Goal: Find specific page/section: Find specific page/section

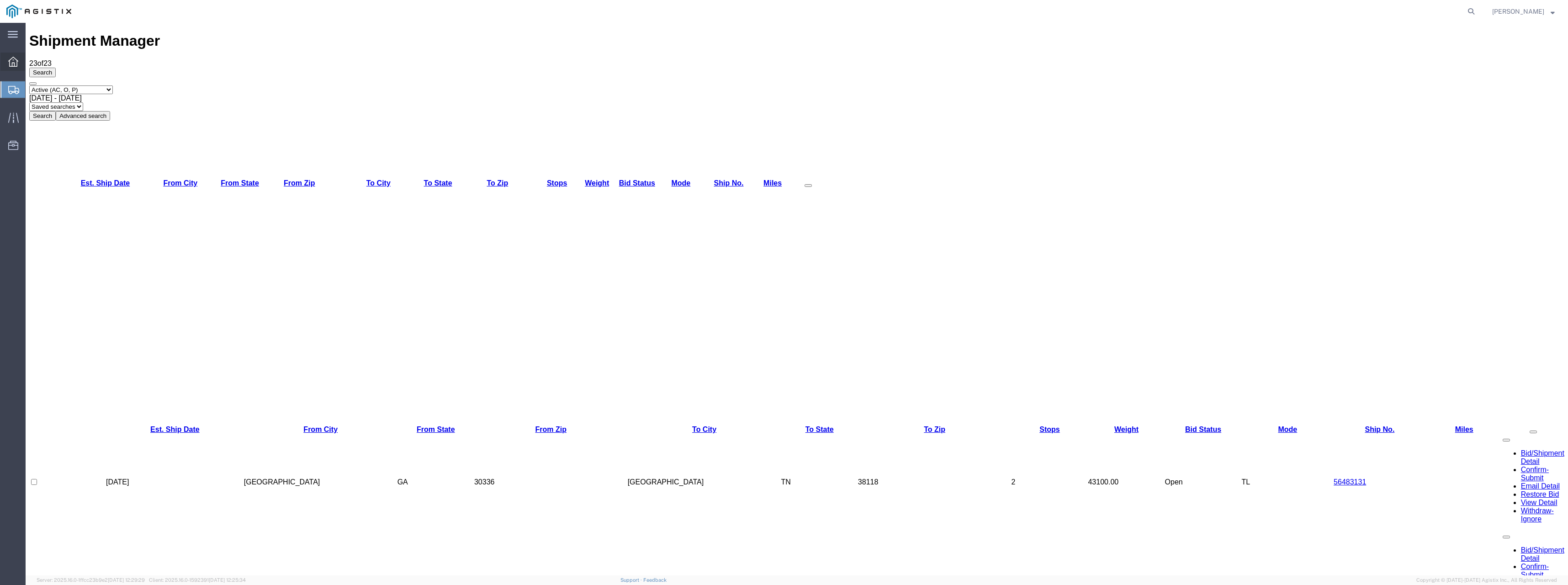
click at [20, 54] on div at bounding box center [13, 62] width 25 height 19
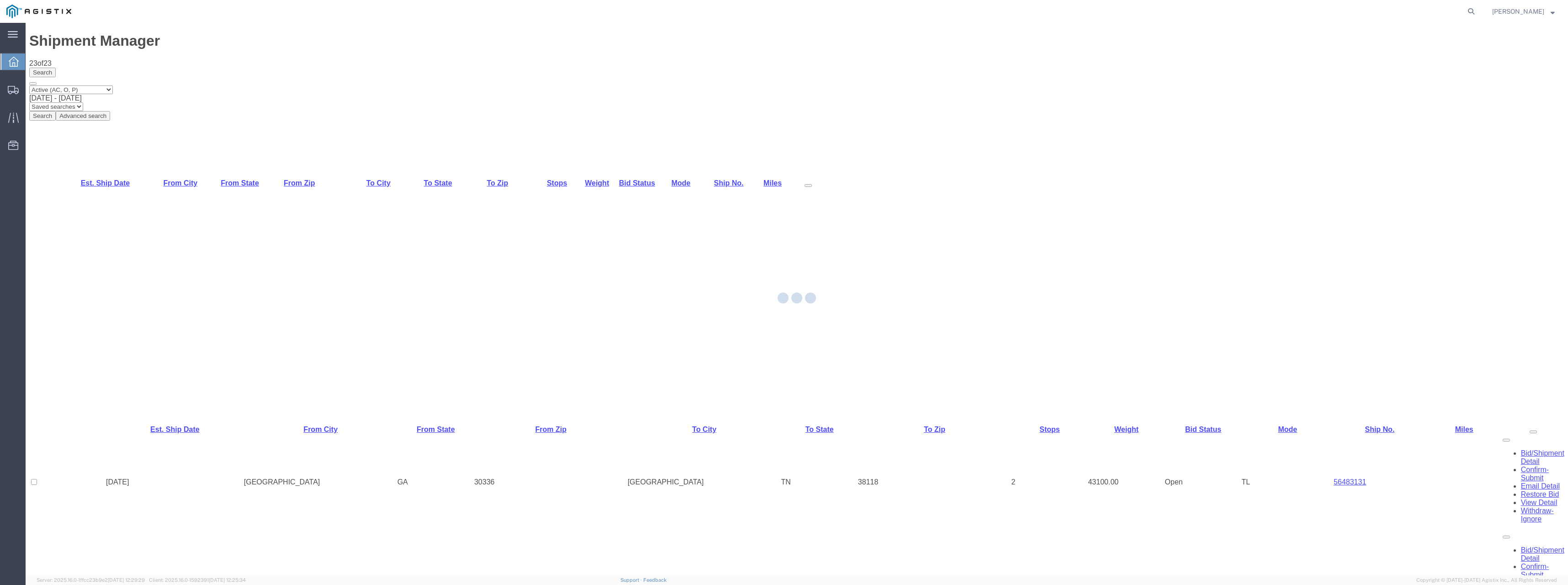
click at [46, 65] on div at bounding box center [797, 298] width 1543 height 552
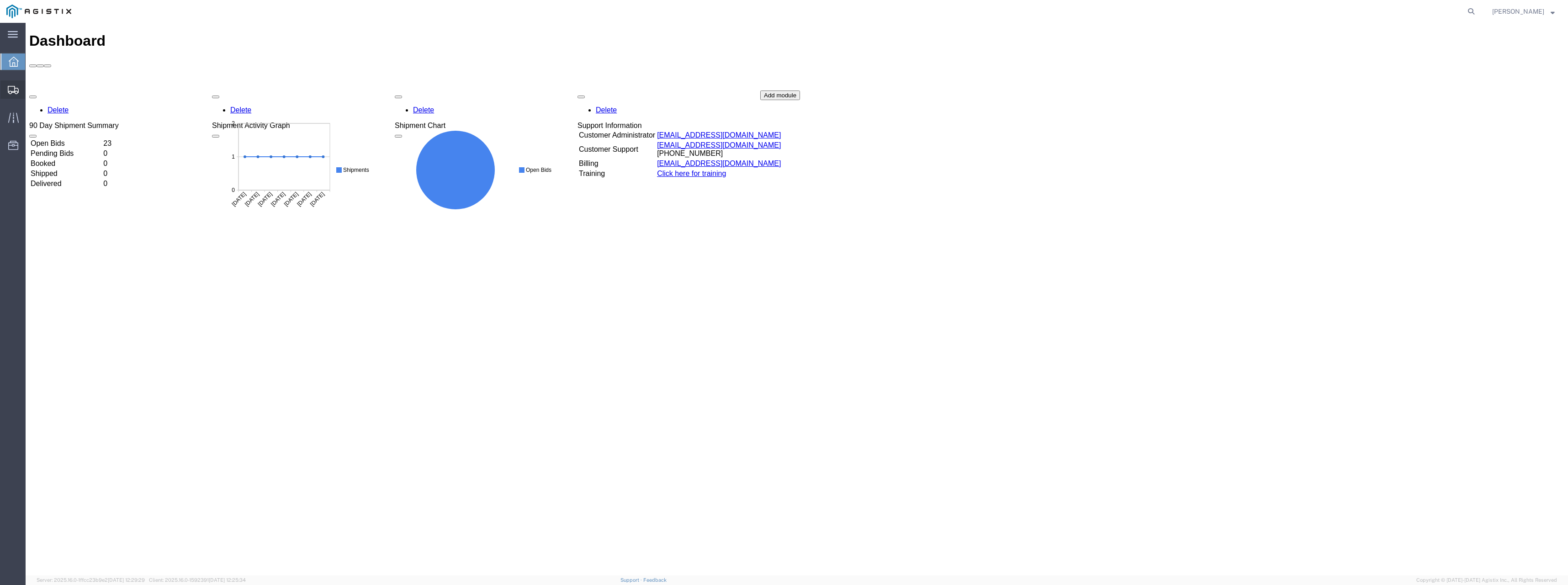
click at [24, 88] on div at bounding box center [13, 89] width 25 height 19
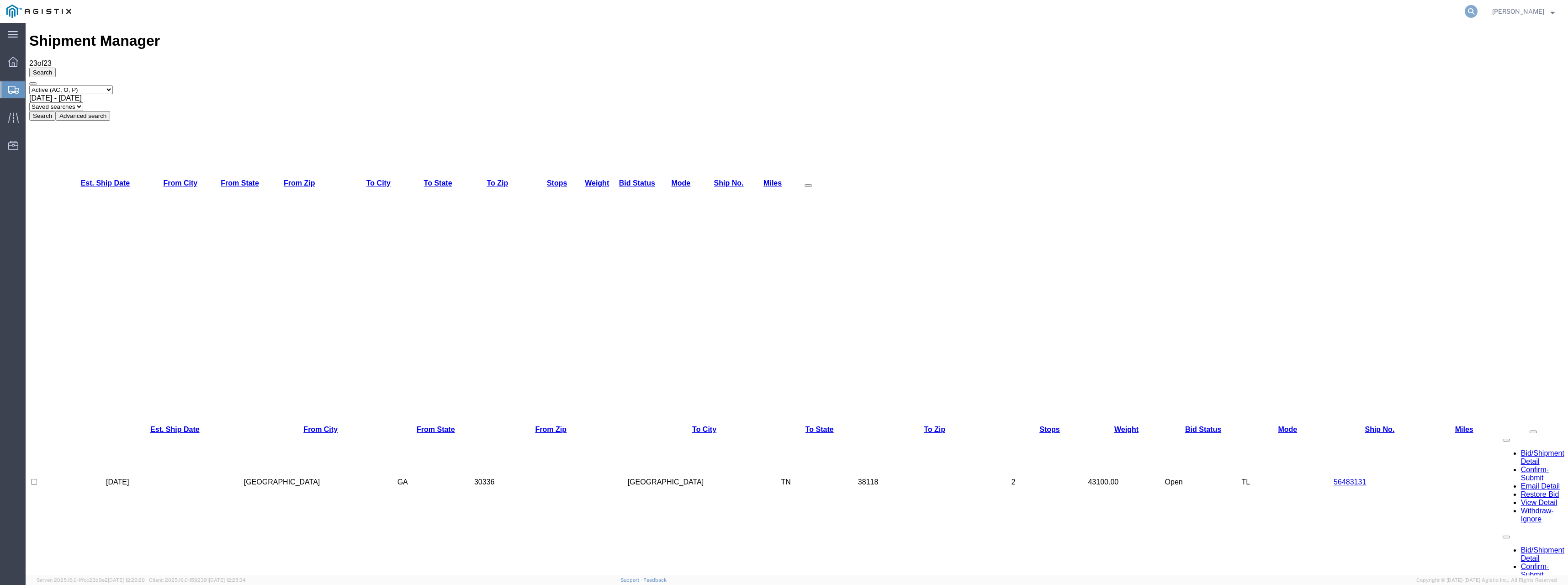
click at [1478, 13] on icon at bounding box center [1471, 11] width 13 height 13
paste input "1881320"
type input "1881320"
